Goal: Ask a question: Seek information or help from site administrators or community

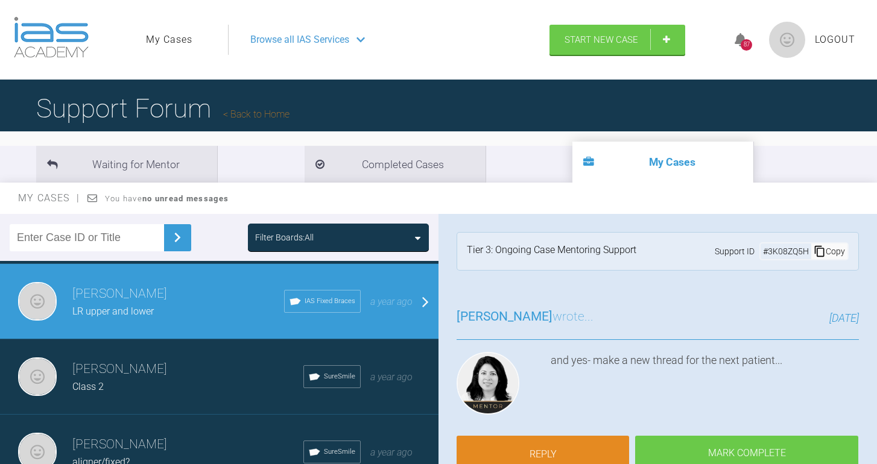
click at [130, 363] on h3 "[PERSON_NAME]" at bounding box center [187, 369] width 231 height 21
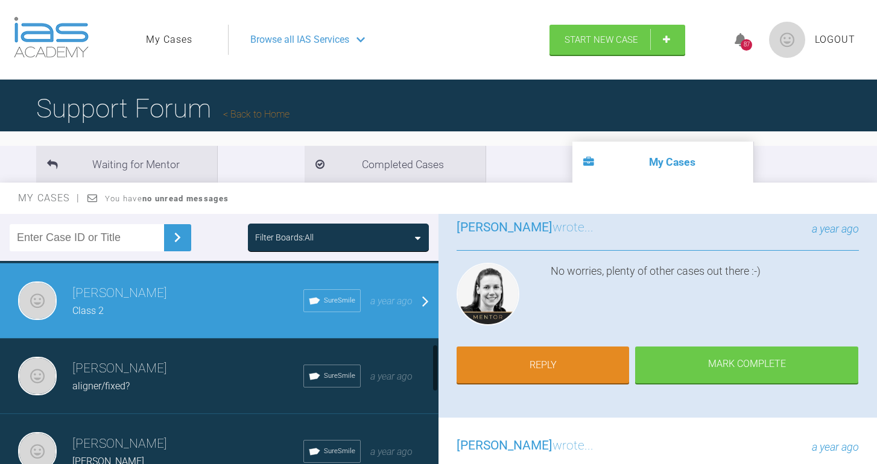
scroll to position [377, 0]
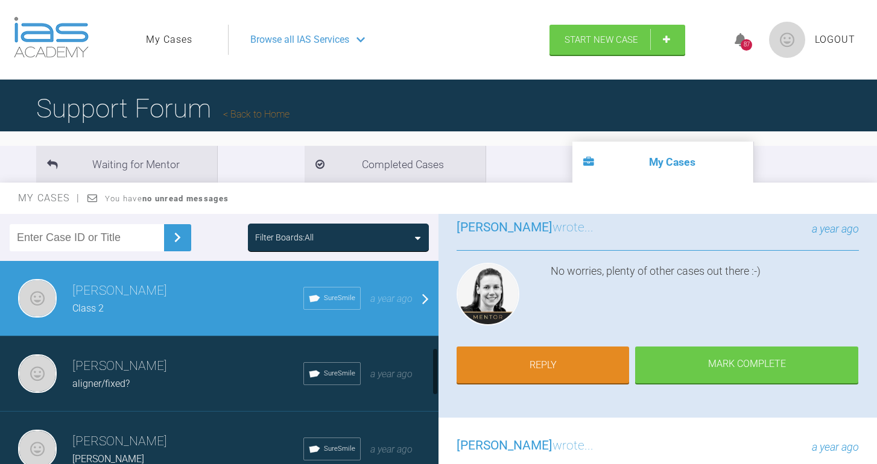
click at [149, 377] on div "aligner/fixed?" at bounding box center [187, 384] width 231 height 16
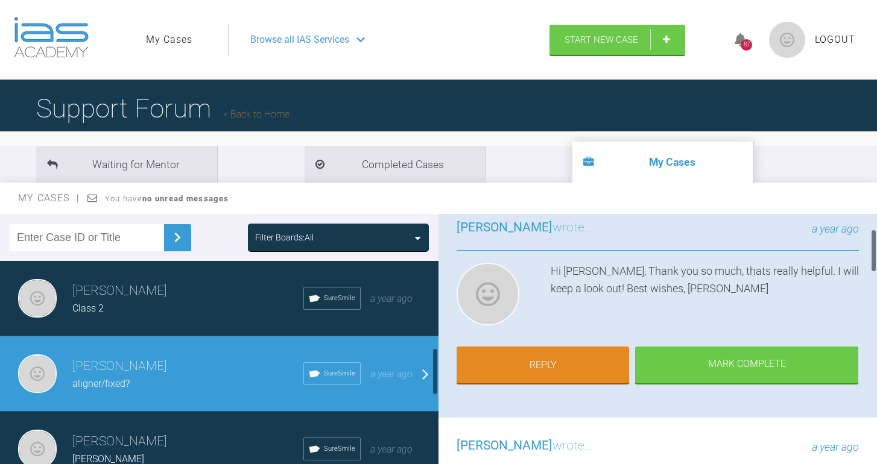
scroll to position [0, 0]
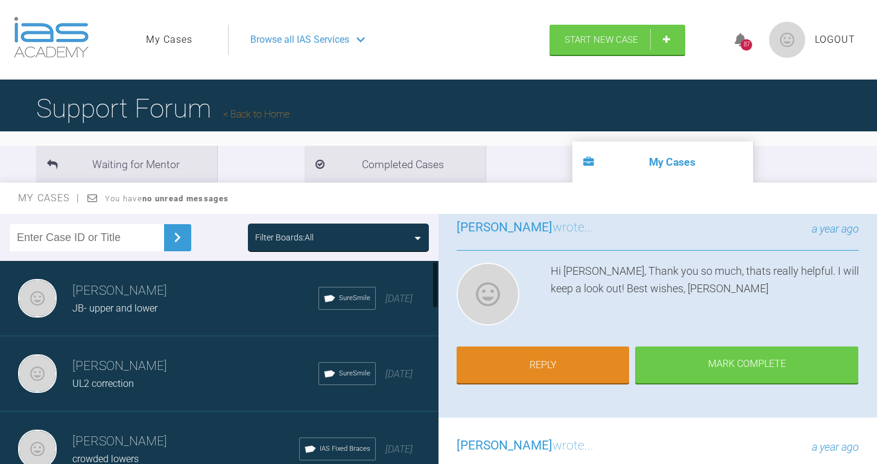
click at [148, 303] on span "JB- upper and lower" at bounding box center [114, 308] width 85 height 11
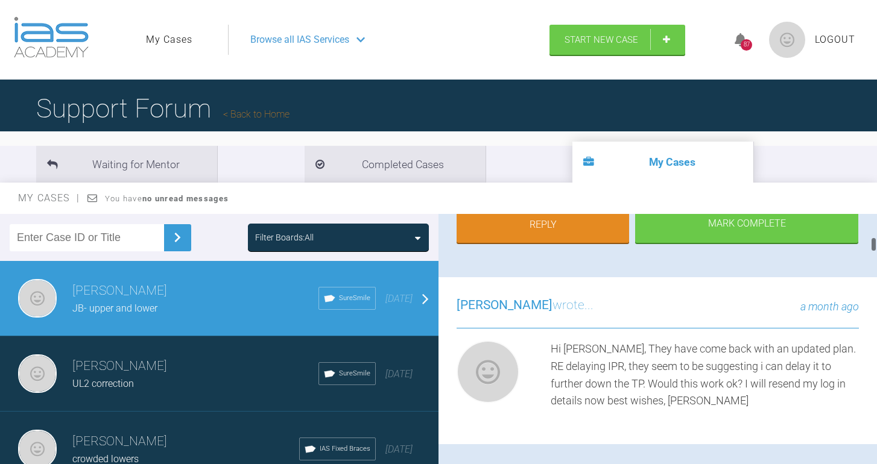
scroll to position [440, 0]
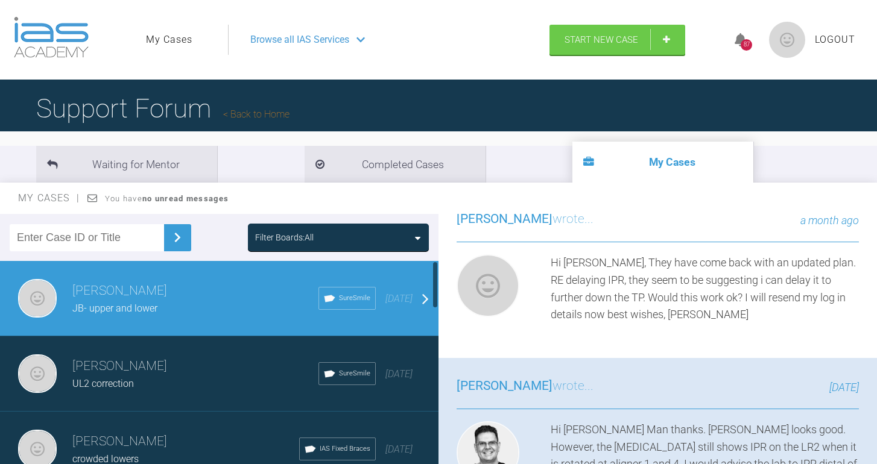
click at [108, 390] on div "UL2 correction" at bounding box center [195, 384] width 246 height 16
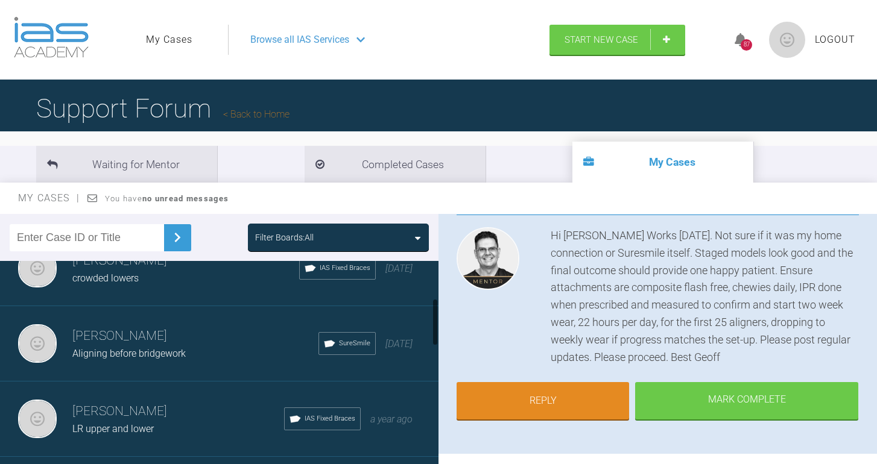
scroll to position [154, 0]
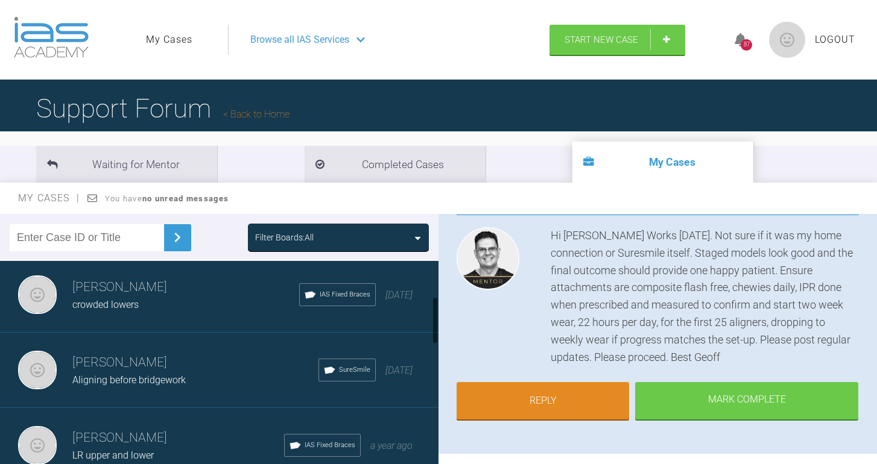
click at [154, 302] on div "crowded lowers" at bounding box center [185, 305] width 227 height 16
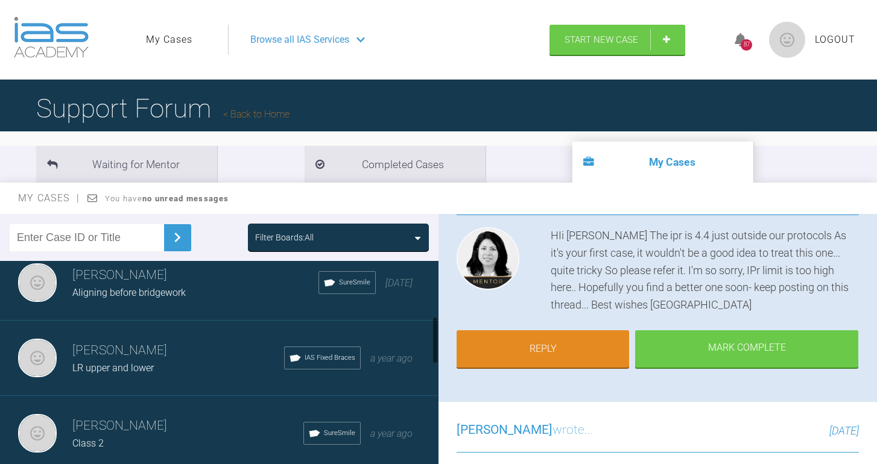
scroll to position [246, 0]
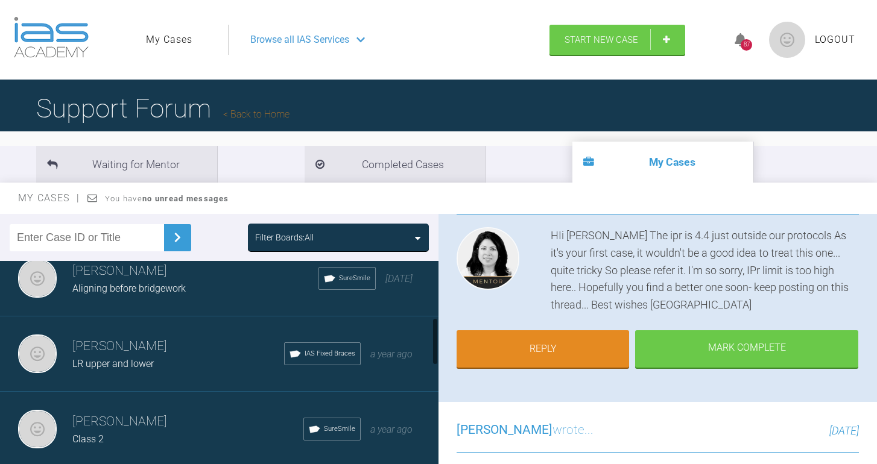
click at [190, 300] on div "[PERSON_NAME] Aligning before bridgework SureSmile [DATE]" at bounding box center [219, 278] width 438 height 75
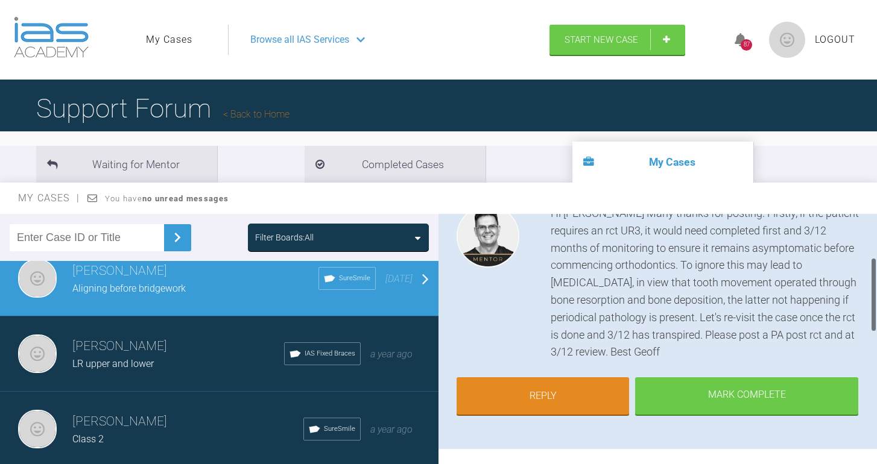
scroll to position [148, 0]
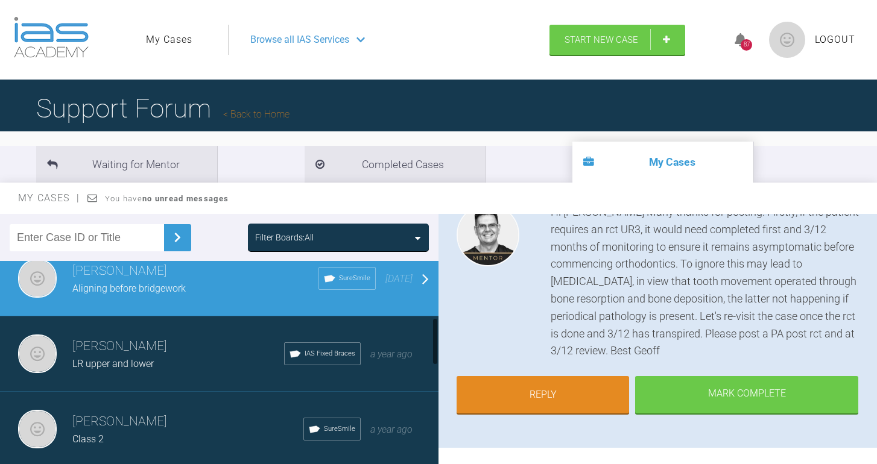
click at [153, 347] on h3 "[PERSON_NAME]" at bounding box center [178, 346] width 212 height 21
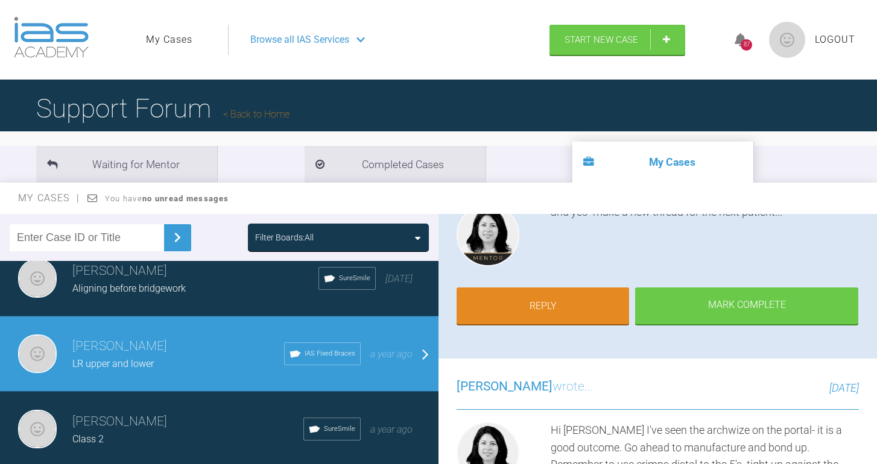
click at [119, 420] on h3 "[PERSON_NAME]" at bounding box center [187, 422] width 231 height 21
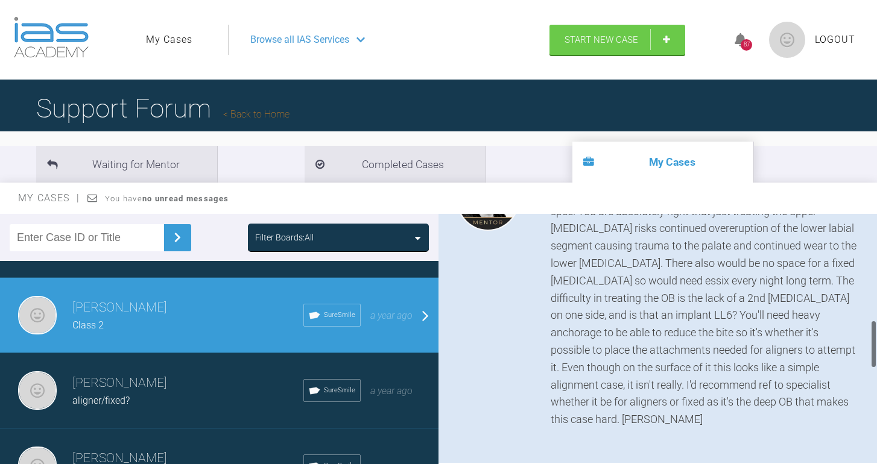
scroll to position [570, 0]
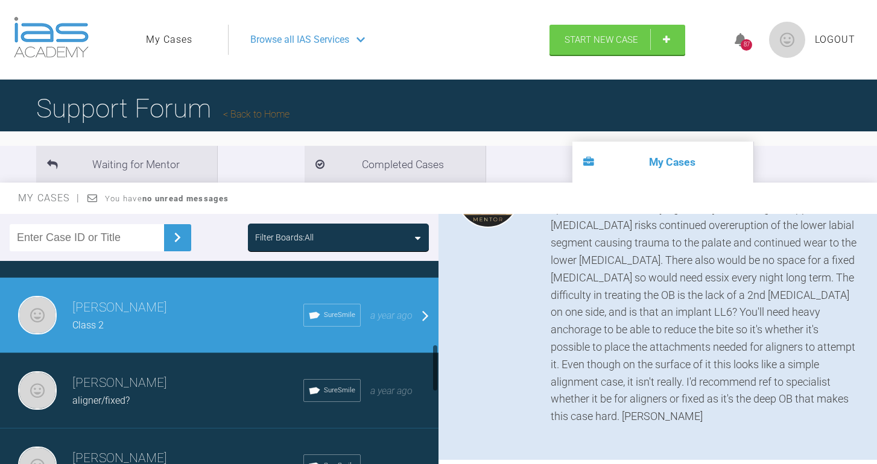
click at [137, 381] on h3 "[PERSON_NAME]" at bounding box center [187, 383] width 231 height 21
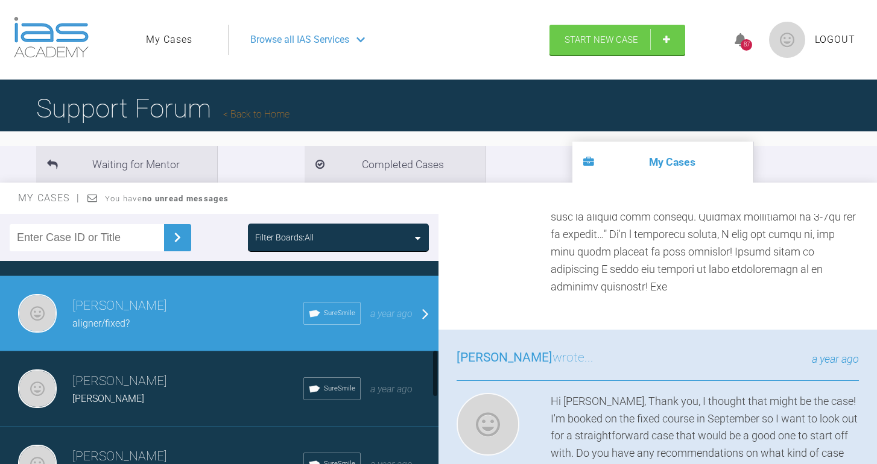
scroll to position [437, 0]
click at [121, 395] on div "[PERSON_NAME]" at bounding box center [187, 399] width 231 height 16
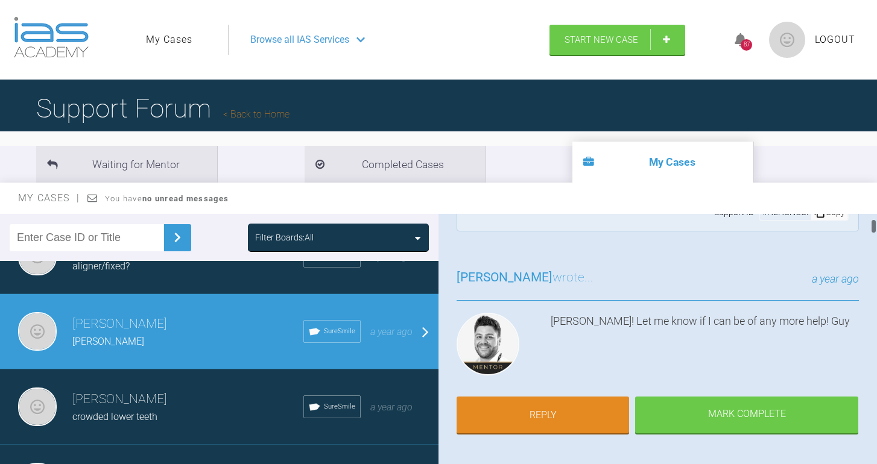
scroll to position [0, 0]
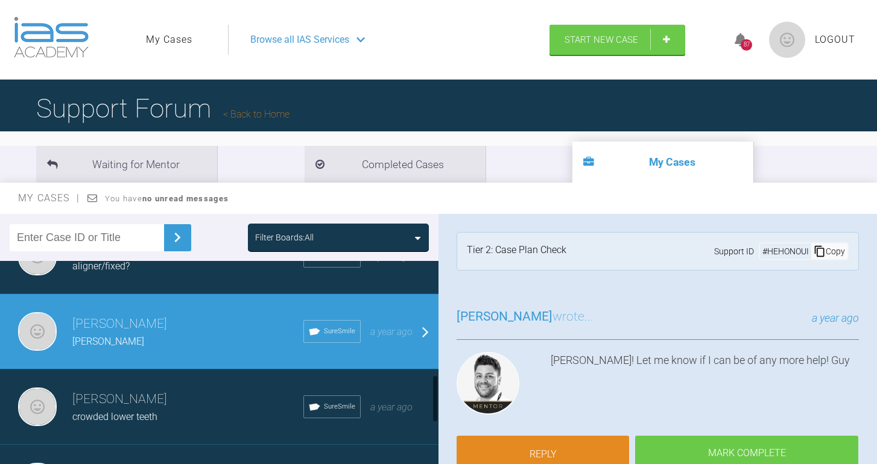
click at [96, 418] on span "crowded lower teeth" at bounding box center [114, 416] width 85 height 11
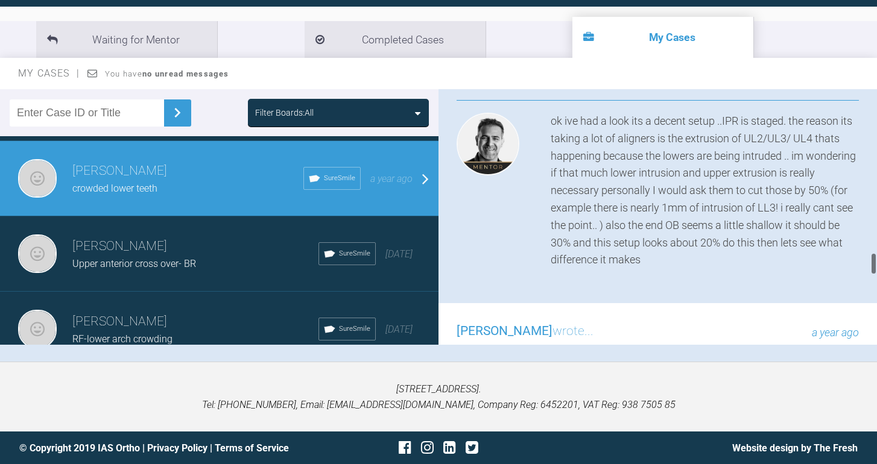
scroll to position [1834, 0]
